Goal: Task Accomplishment & Management: Complete application form

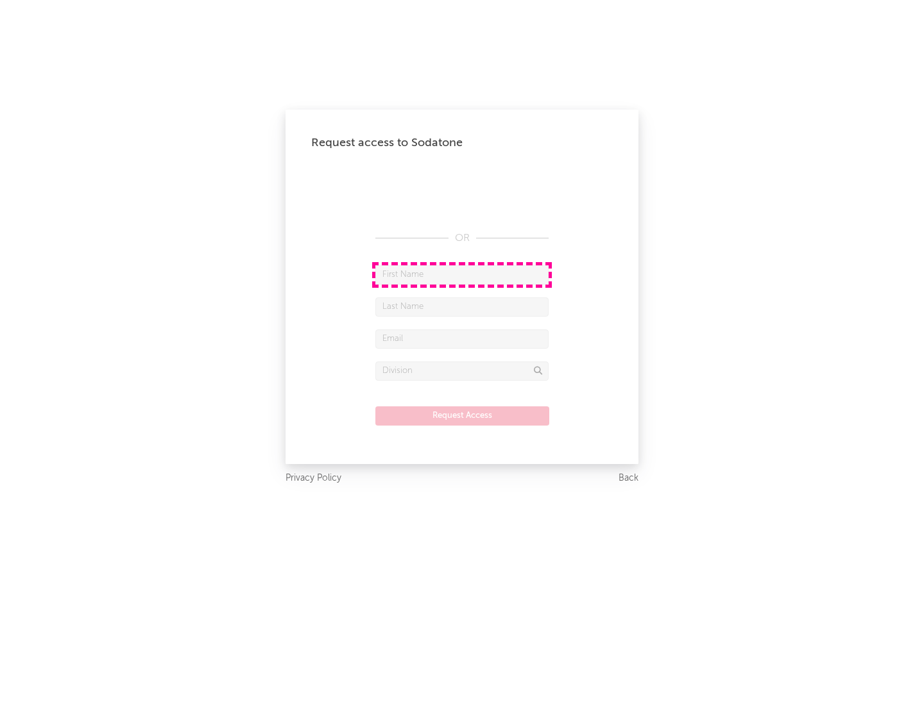
click at [462, 274] on input "text" at bounding box center [461, 275] width 173 height 19
type input "[PERSON_NAME]"
click at [462, 307] on input "text" at bounding box center [461, 307] width 173 height 19
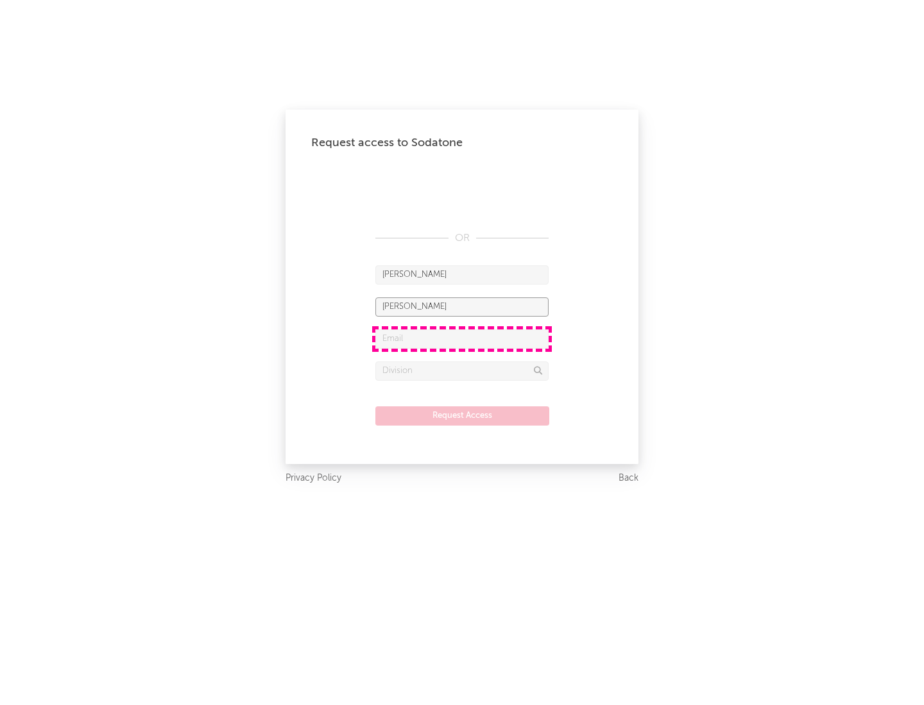
type input "[PERSON_NAME]"
click at [462, 339] on input "text" at bounding box center [461, 339] width 173 height 19
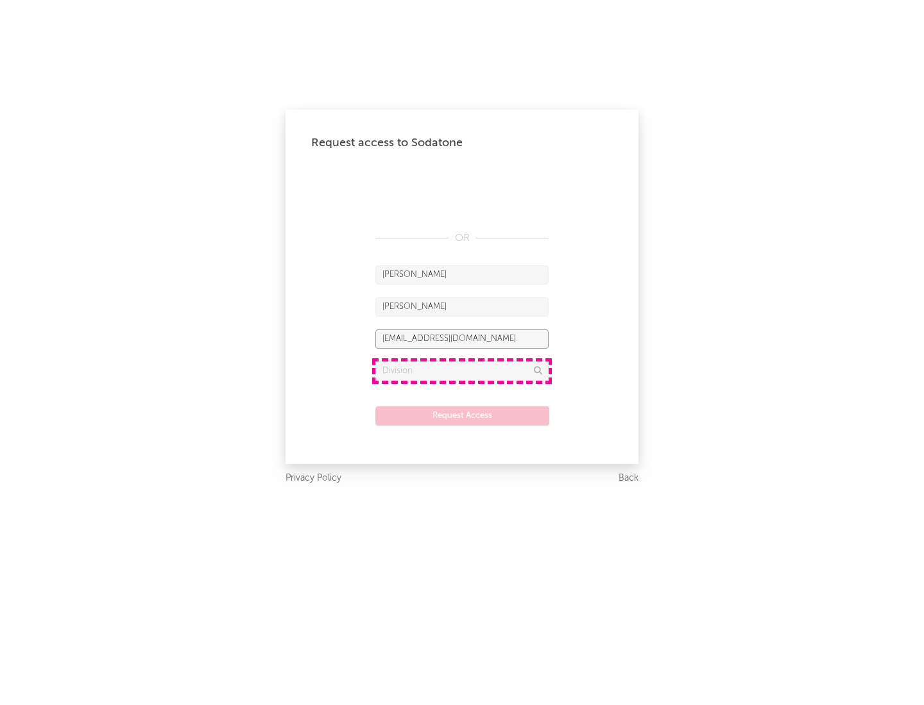
type input "[EMAIL_ADDRESS][DOMAIN_NAME]"
click at [462, 371] on input "text" at bounding box center [461, 371] width 173 height 19
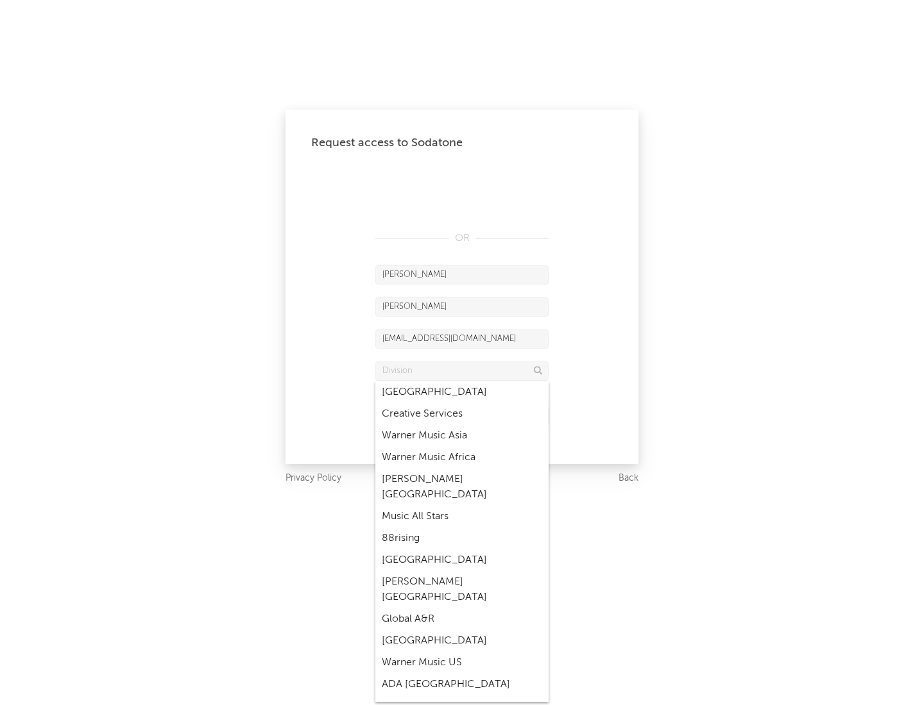
click at [462, 506] on div "Music All Stars" at bounding box center [461, 517] width 173 height 22
type input "Music All Stars"
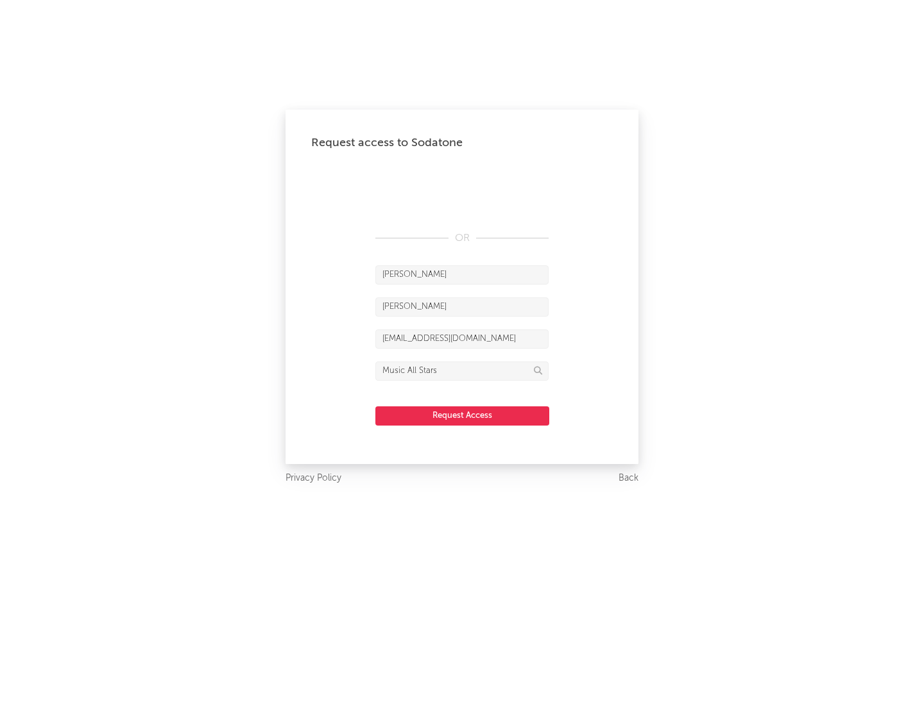
click at [462, 416] on button "Request Access" at bounding box center [462, 416] width 174 height 19
